Goal: Task Accomplishment & Management: Manage account settings

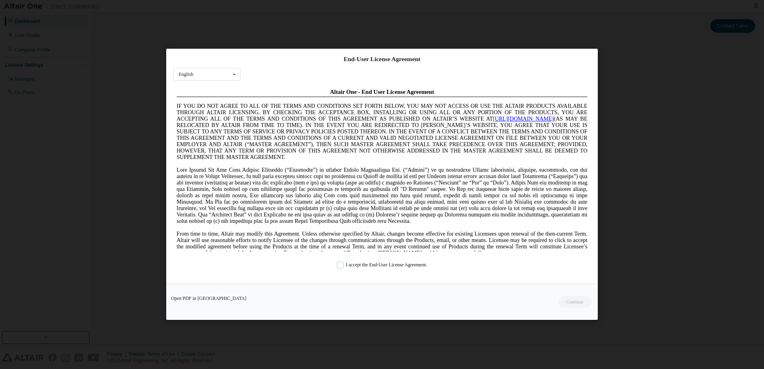
click at [354, 264] on label "I accept the End-User License Agreement." at bounding box center [382, 265] width 90 height 7
click at [569, 297] on button "Continue" at bounding box center [574, 302] width 34 height 12
click at [570, 300] on div "Contact Sales HCA Good Samaritan Expires on [DATE] UTC 0 of 50 ALTAIR UNITS USE…" at bounding box center [428, 179] width 664 height 325
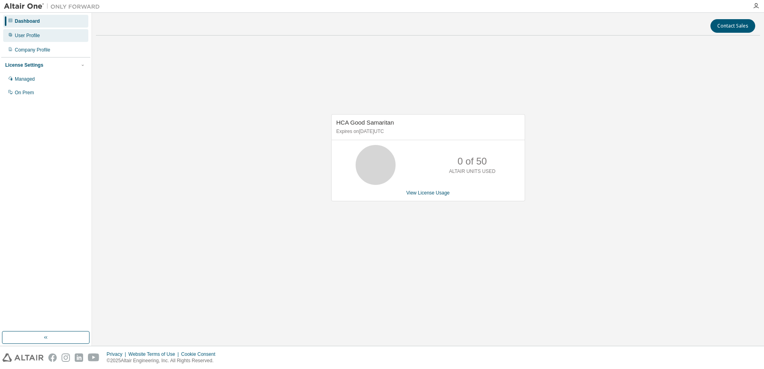
click at [26, 37] on div "User Profile" at bounding box center [27, 35] width 25 height 6
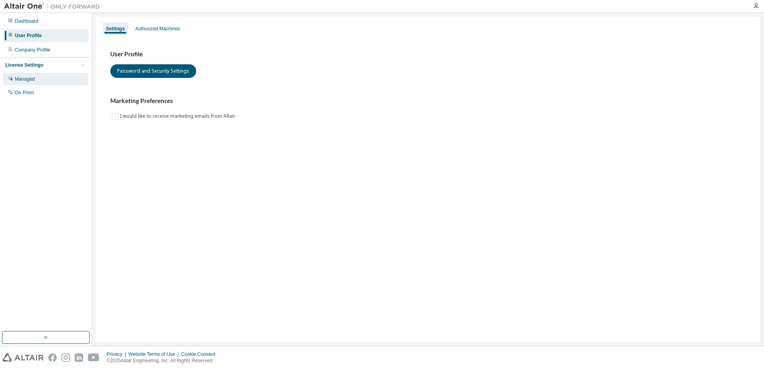
click at [22, 77] on div "Managed" at bounding box center [25, 79] width 20 height 6
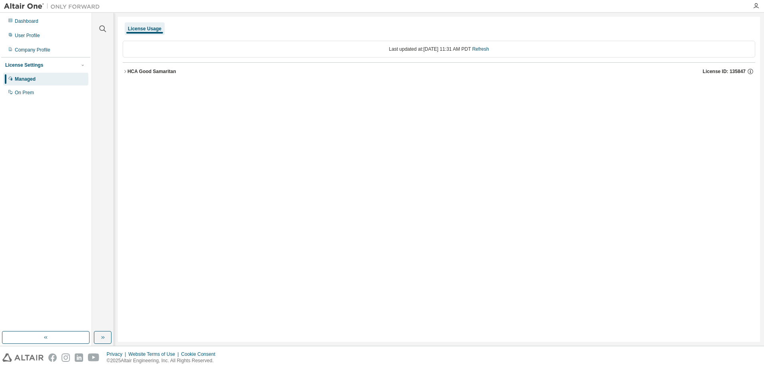
click at [145, 30] on div "License Usage" at bounding box center [145, 29] width 34 height 6
click at [21, 38] on div "User Profile" at bounding box center [45, 35] width 85 height 13
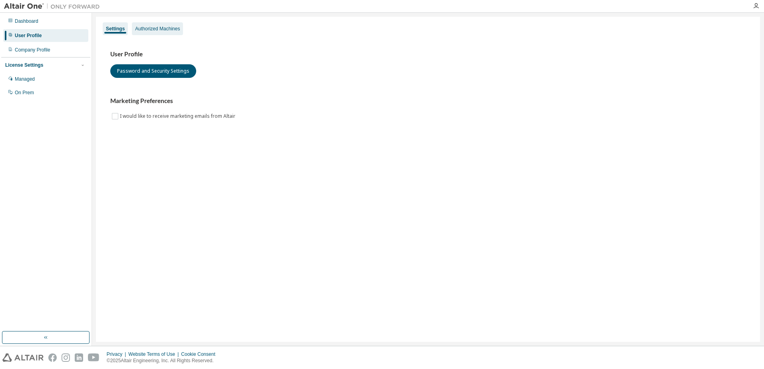
click at [172, 28] on div "Authorized Machines" at bounding box center [157, 29] width 45 height 6
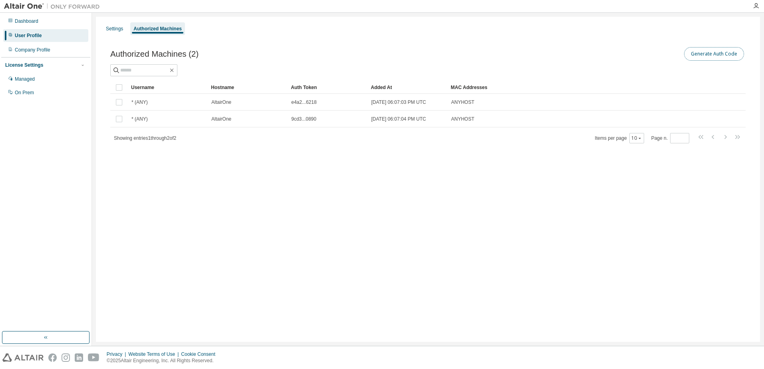
click at [698, 55] on button "Generate Auth Code" at bounding box center [714, 54] width 60 height 14
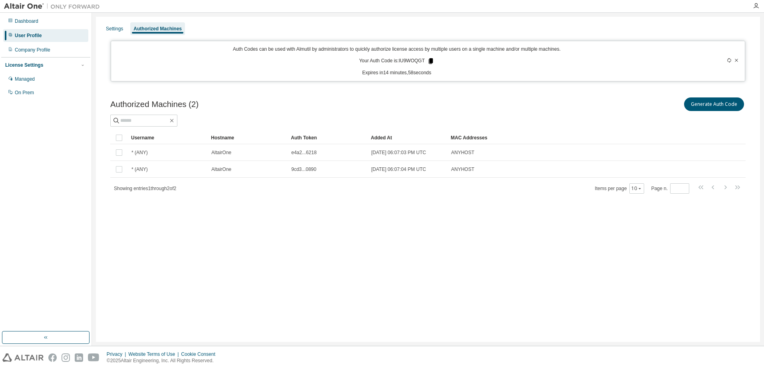
click at [433, 62] on icon at bounding box center [430, 61] width 7 height 7
